Goal: Communication & Community: Answer question/provide support

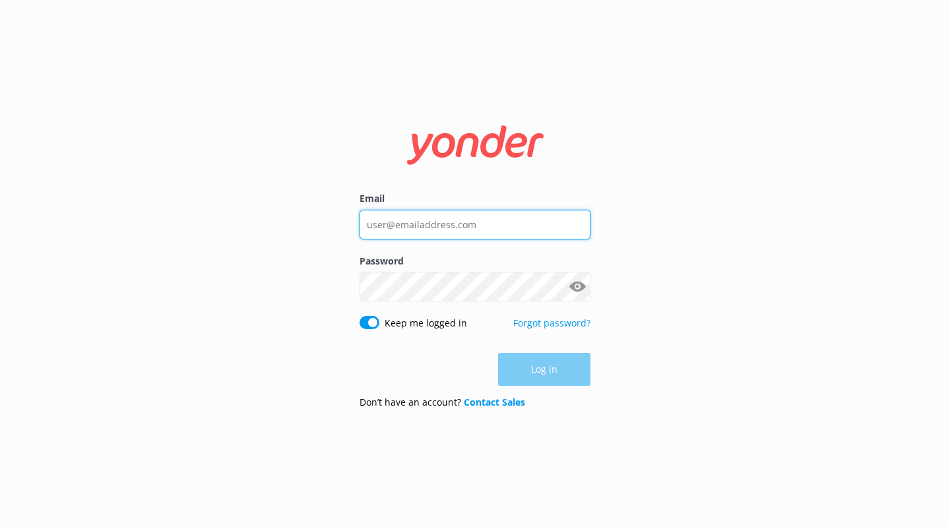
click at [451, 228] on input "Email" at bounding box center [475, 225] width 231 height 30
type input "[EMAIL_ADDRESS][DOMAIN_NAME]"
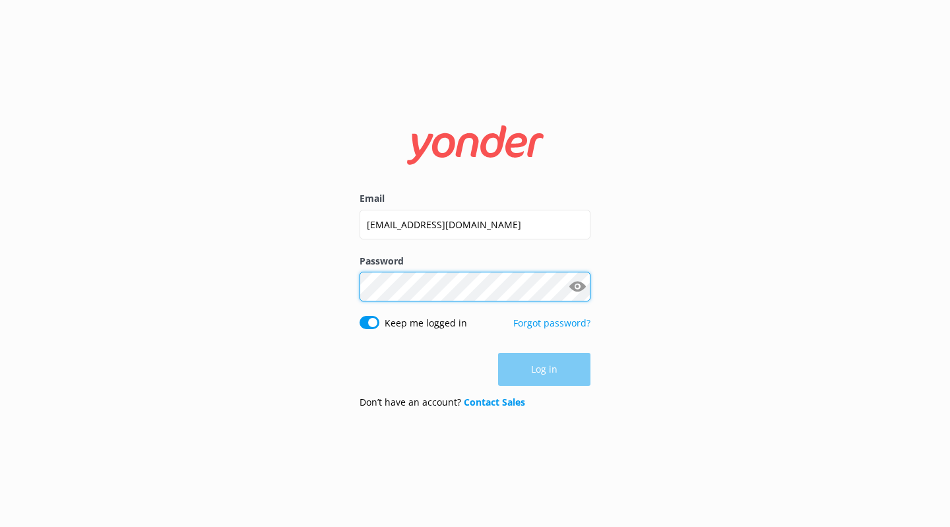
click at [429, 300] on div "Password Show password" at bounding box center [475, 285] width 231 height 62
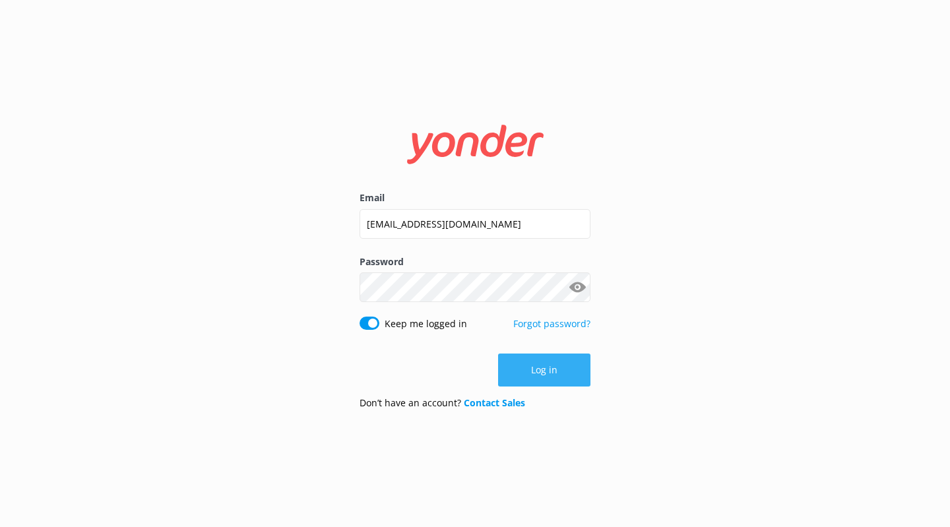
click at [521, 372] on button "Log in" at bounding box center [544, 370] width 92 height 33
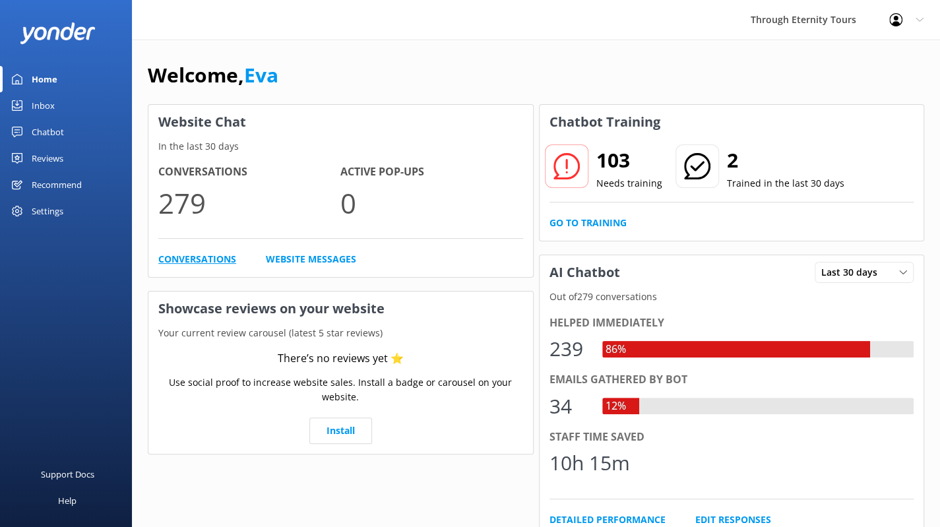
click at [209, 257] on link "Conversations" at bounding box center [197, 259] width 78 height 15
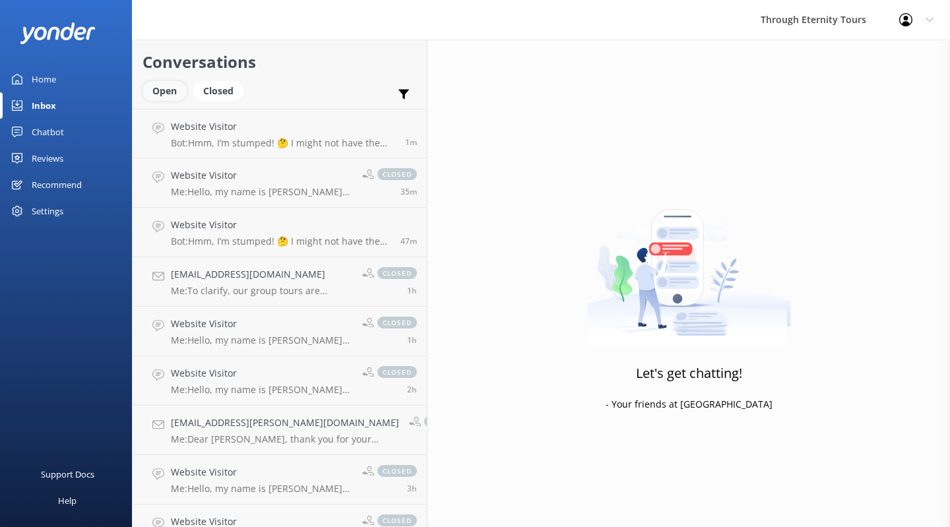
click at [162, 87] on div "Open" at bounding box center [164, 91] width 44 height 20
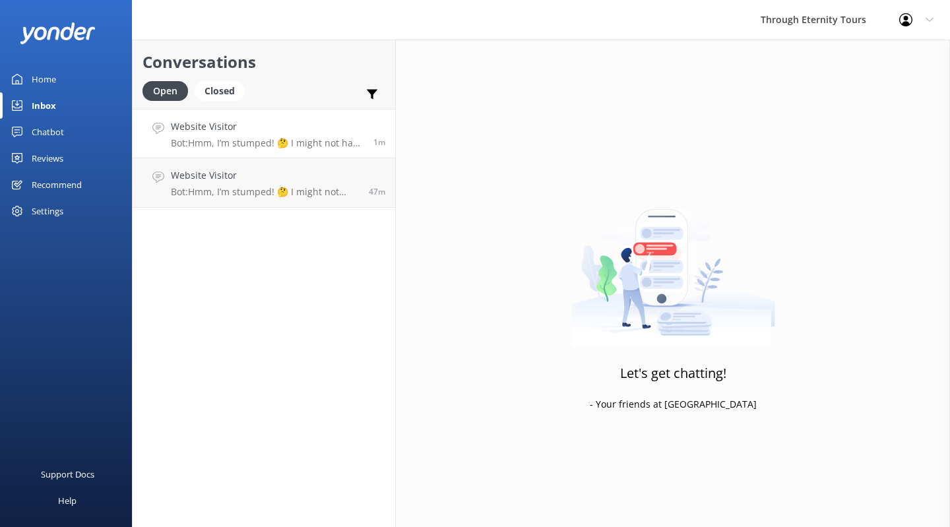
click at [202, 133] on h4 "Website Visitor" at bounding box center [267, 126] width 193 height 15
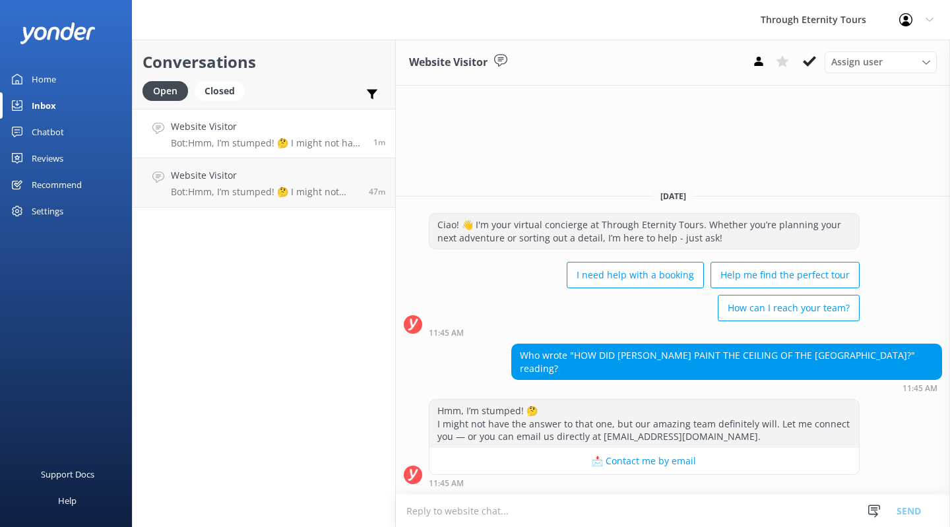
click at [575, 505] on textarea at bounding box center [673, 511] width 554 height 32
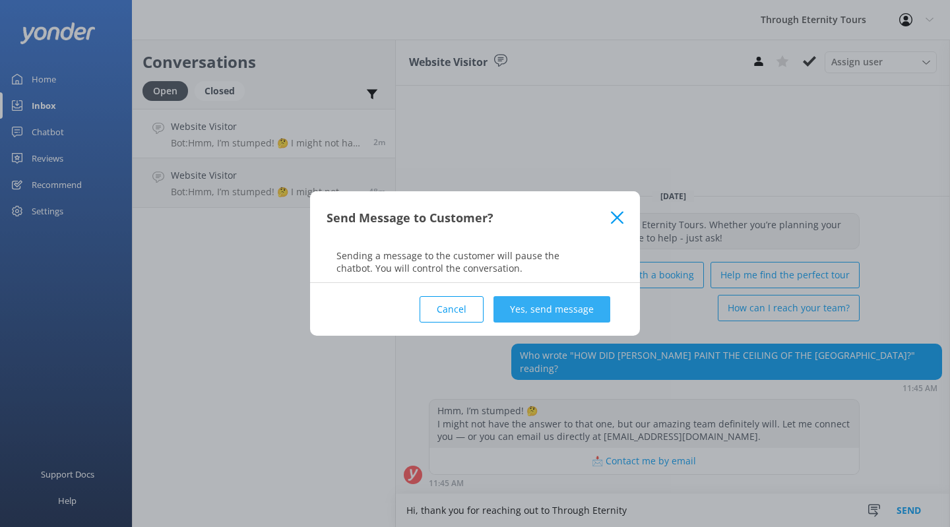
type textarea "Hi, thank you for reaching out to Through Eternity"
click at [536, 304] on button "Yes, send message" at bounding box center [551, 309] width 117 height 26
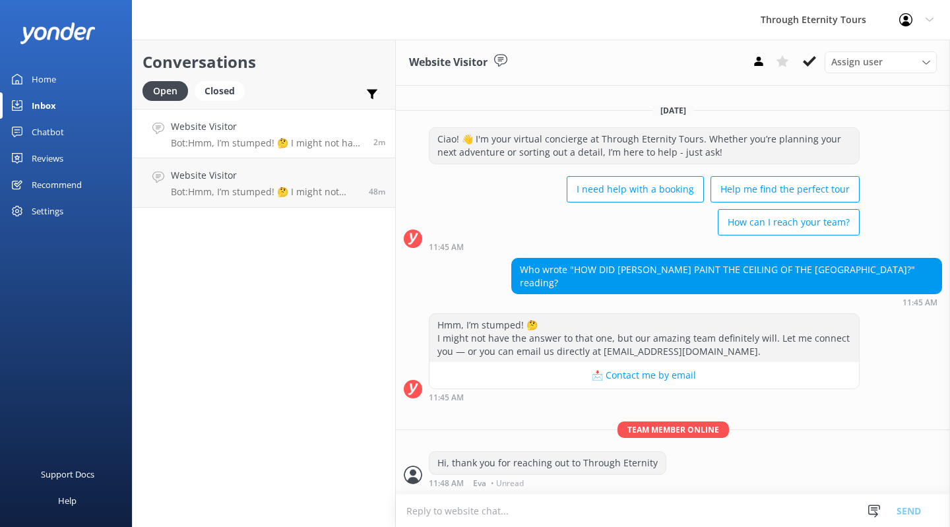
click at [507, 517] on textarea at bounding box center [673, 511] width 554 height 32
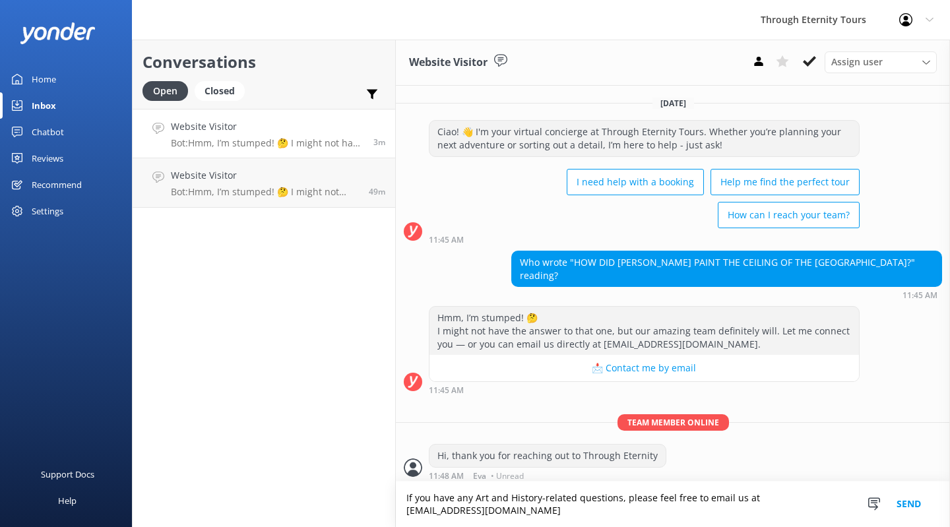
click at [545, 515] on textarea "If you have any Art and History-related questions, please feel free to email us…" at bounding box center [673, 505] width 554 height 46
click at [687, 513] on textarea "If you have any Art and History-related questions, please feel free to email us…" at bounding box center [673, 505] width 554 height 46
type textarea "If you have any Art and History-related questions, please feel free to email us…"
